Goal: Find specific fact: Find contact information

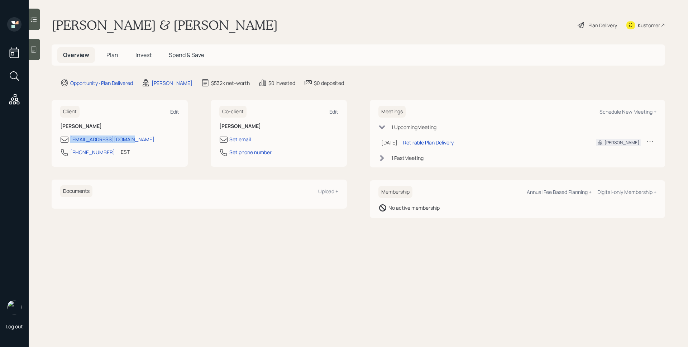
drag, startPoint x: 137, startPoint y: 141, endPoint x: 63, endPoint y: 137, distance: 74.3
click at [63, 137] on div "element20042@gmail.com" at bounding box center [119, 139] width 119 height 9
copy div "element20042@gmail.com"
